Goal: Information Seeking & Learning: Learn about a topic

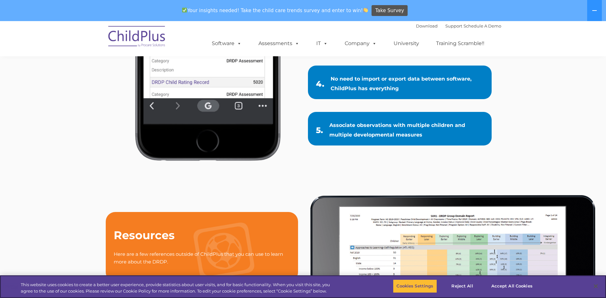
scroll to position [552, 0]
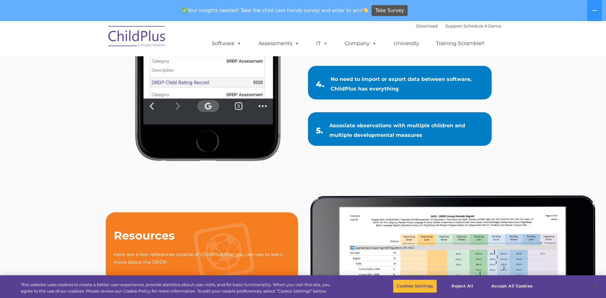
click at [140, 34] on img at bounding box center [137, 37] width 64 height 32
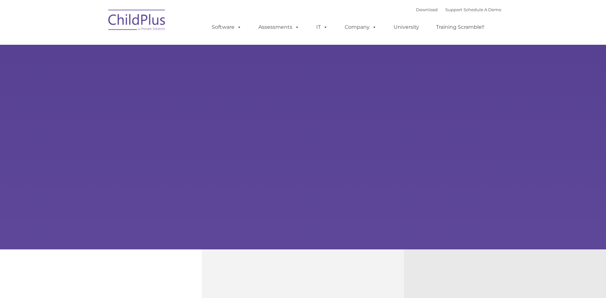
type input ""
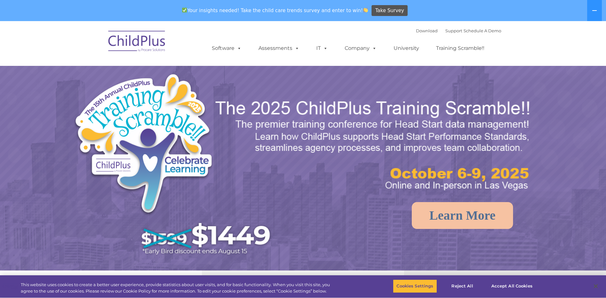
select select "MEDIUM"
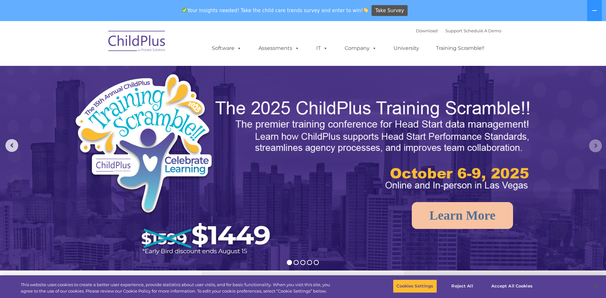
click at [592, 144] on rs-arrow at bounding box center [595, 145] width 13 height 13
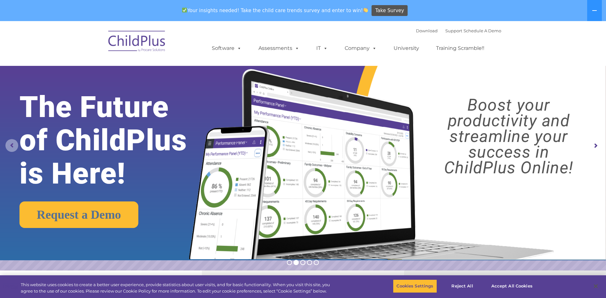
click at [14, 145] on rs-arrow at bounding box center [11, 145] width 13 height 13
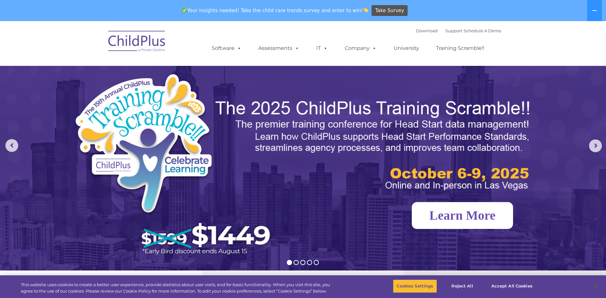
click at [464, 219] on link "Learn More" at bounding box center [461, 215] width 101 height 27
